Goal: Task Accomplishment & Management: Manage account settings

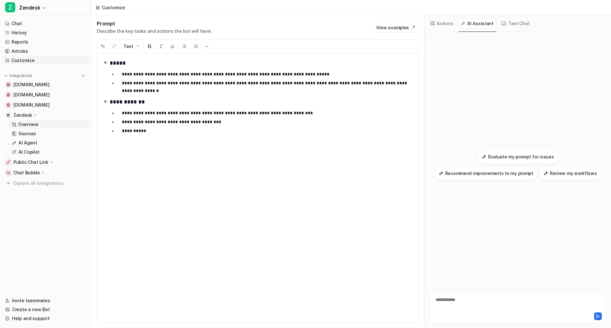
click at [26, 125] on p "Overview" at bounding box center [28, 124] width 20 height 6
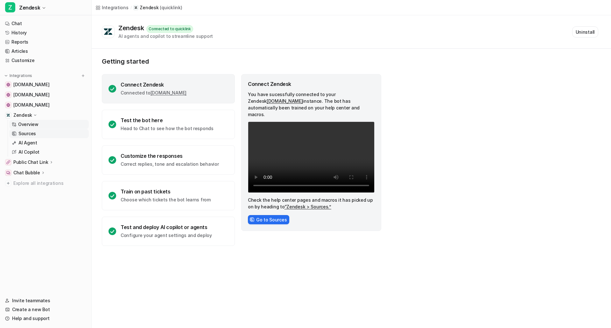
click at [24, 133] on p "Sources" at bounding box center [27, 133] width 18 height 6
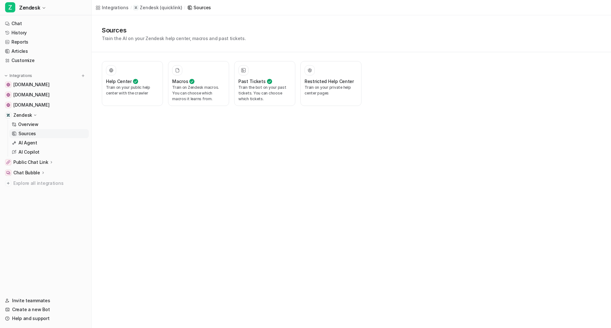
click at [29, 136] on p "Sources" at bounding box center [27, 133] width 18 height 6
click at [35, 144] on p "AI Agent" at bounding box center [27, 143] width 19 height 6
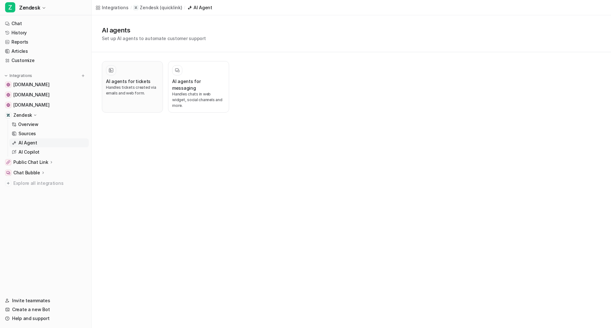
click at [144, 79] on h3 "AI agents for tickets" at bounding box center [128, 81] width 45 height 7
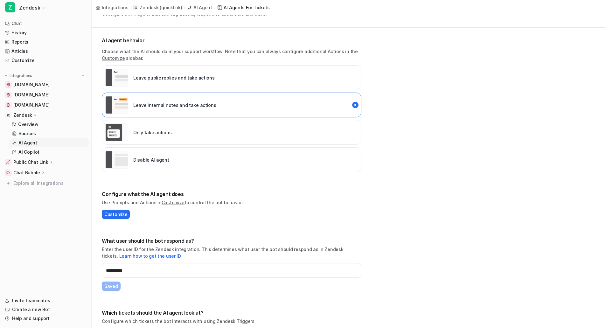
scroll to position [53, 0]
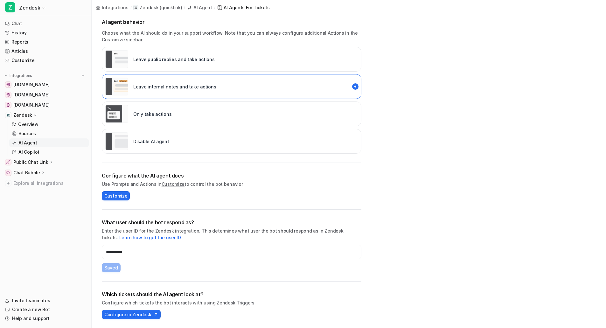
click at [202, 132] on div "Disable AI agent" at bounding box center [232, 141] width 260 height 25
